Goal: Task Accomplishment & Management: Use online tool/utility

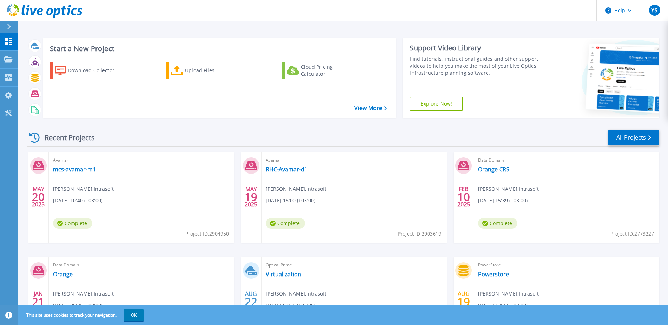
click at [66, 50] on h3 "Start a New Project" at bounding box center [218, 49] width 337 height 8
click at [9, 28] on icon at bounding box center [9, 27] width 4 height 6
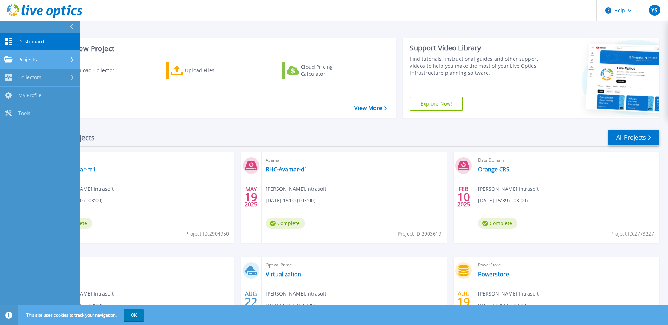
click at [50, 58] on div "Projects" at bounding box center [40, 59] width 72 height 6
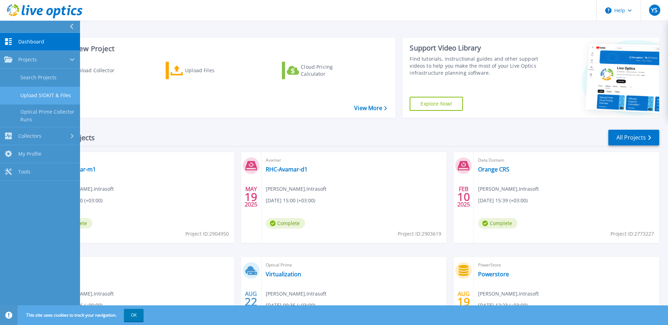
click at [66, 98] on link "Upload SIOKIT & Files" at bounding box center [40, 96] width 80 height 18
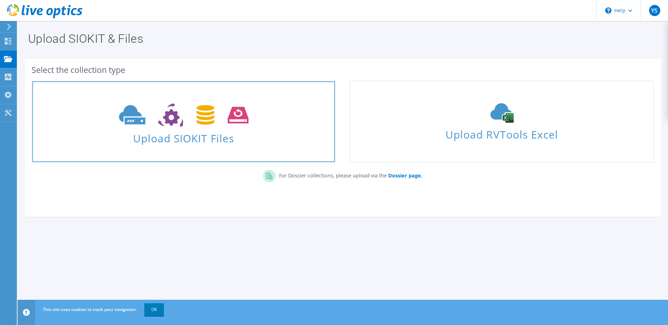
click at [292, 141] on span "Upload SIOKIT Files" at bounding box center [183, 136] width 302 height 15
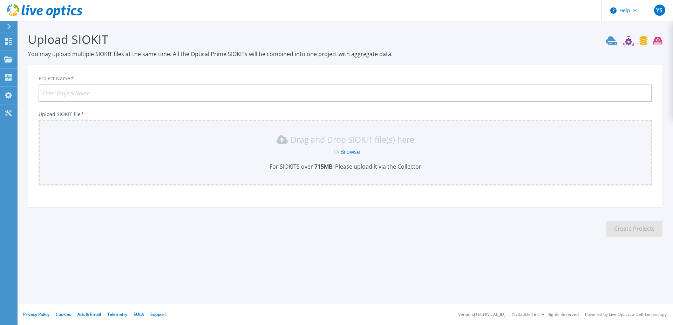
click at [354, 151] on link "Browse" at bounding box center [351, 152] width 20 height 8
click at [13, 61] on div "Projects" at bounding box center [20, 59] width 33 height 6
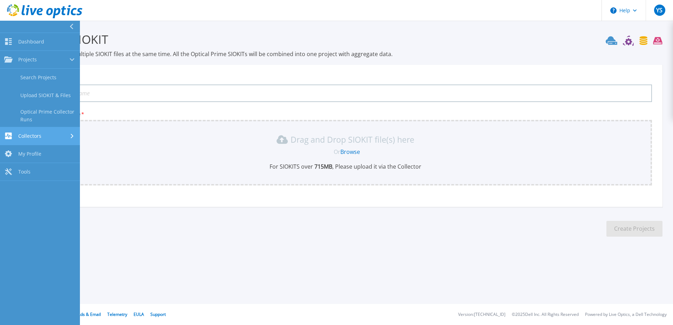
click at [42, 134] on div "Collectors" at bounding box center [40, 136] width 72 height 7
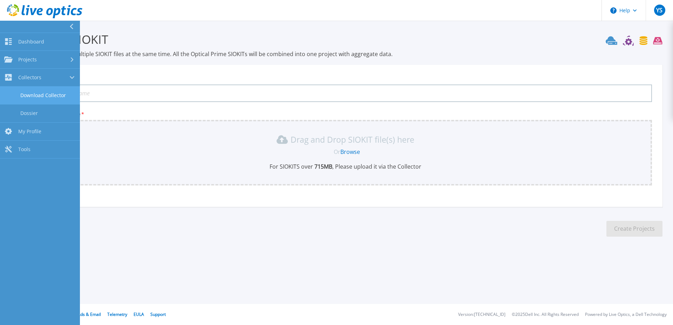
click at [58, 97] on link "Download Collector" at bounding box center [40, 96] width 80 height 18
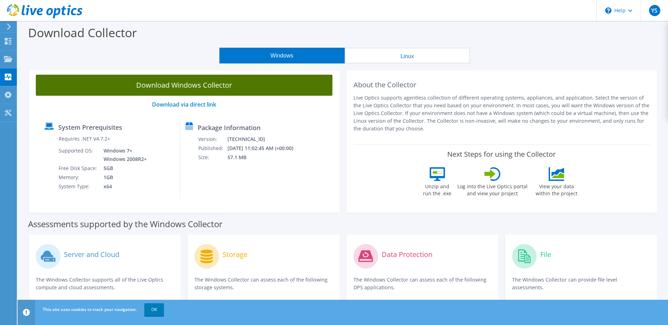
click at [260, 82] on link "Download Windows Collector" at bounding box center [184, 85] width 296 height 21
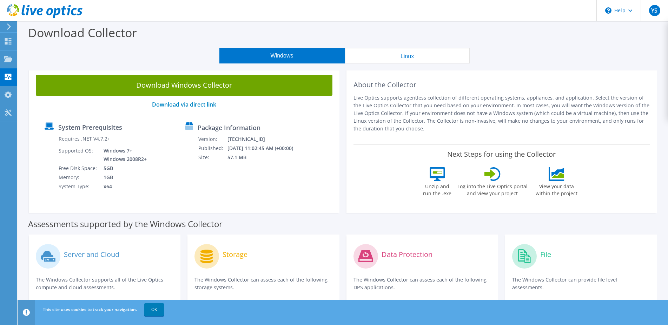
click at [145, 52] on div "Windows Linux" at bounding box center [344, 56] width 639 height 16
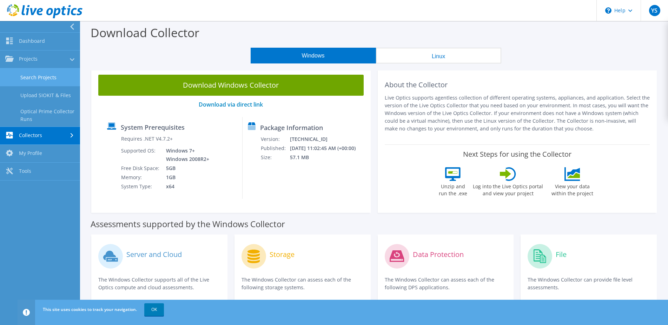
click at [50, 76] on link "Search Projects" at bounding box center [40, 77] width 80 height 18
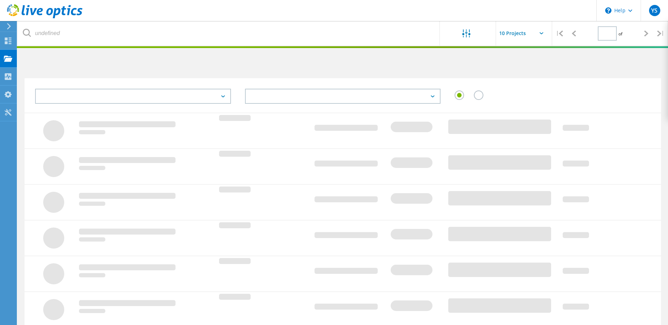
type input "1"
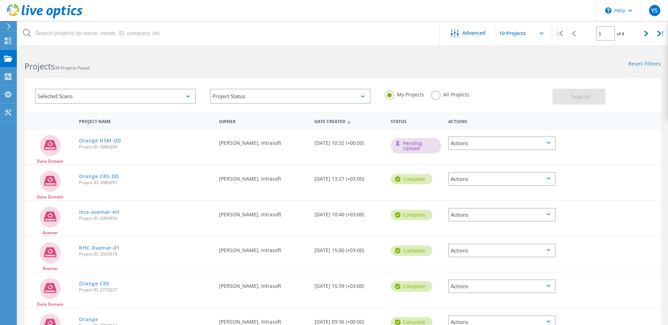
click at [547, 185] on div "Actions" at bounding box center [501, 179] width 107 height 14
click at [504, 181] on div "Download XLSX" at bounding box center [502, 179] width 106 height 11
click at [498, 144] on div "Actions" at bounding box center [501, 143] width 107 height 14
click at [500, 97] on div "My Projects All Projects" at bounding box center [464, 95] width 175 height 26
click at [528, 145] on div "Actions" at bounding box center [501, 143] width 107 height 14
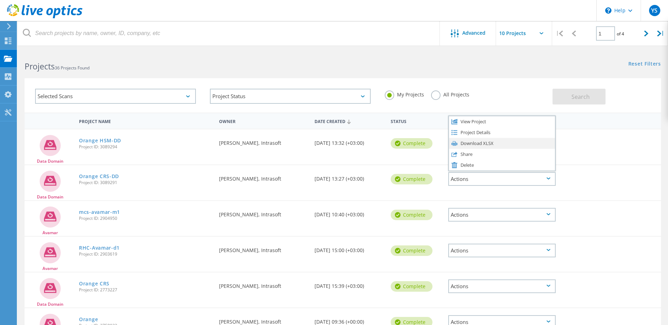
click at [505, 144] on div "Download XLSX" at bounding box center [502, 143] width 106 height 11
